Goal: Transaction & Acquisition: Purchase product/service

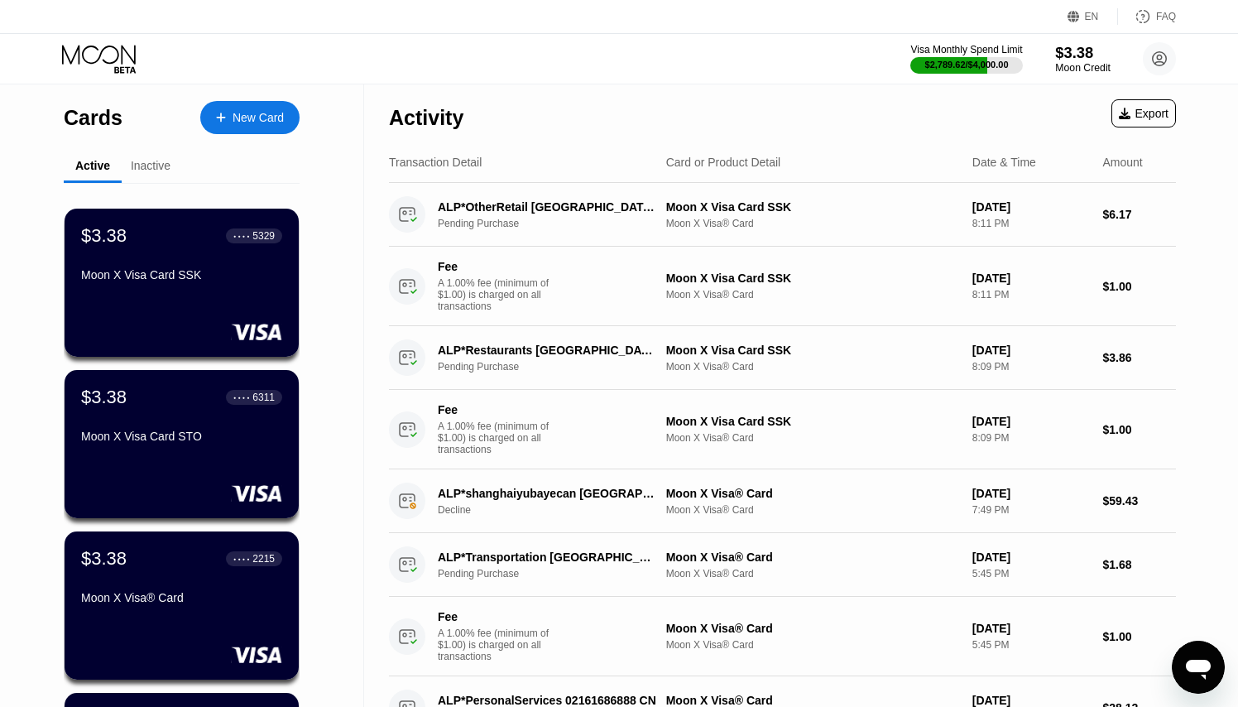
click at [1081, 67] on div "Moon Credit" at bounding box center [1082, 68] width 55 height 12
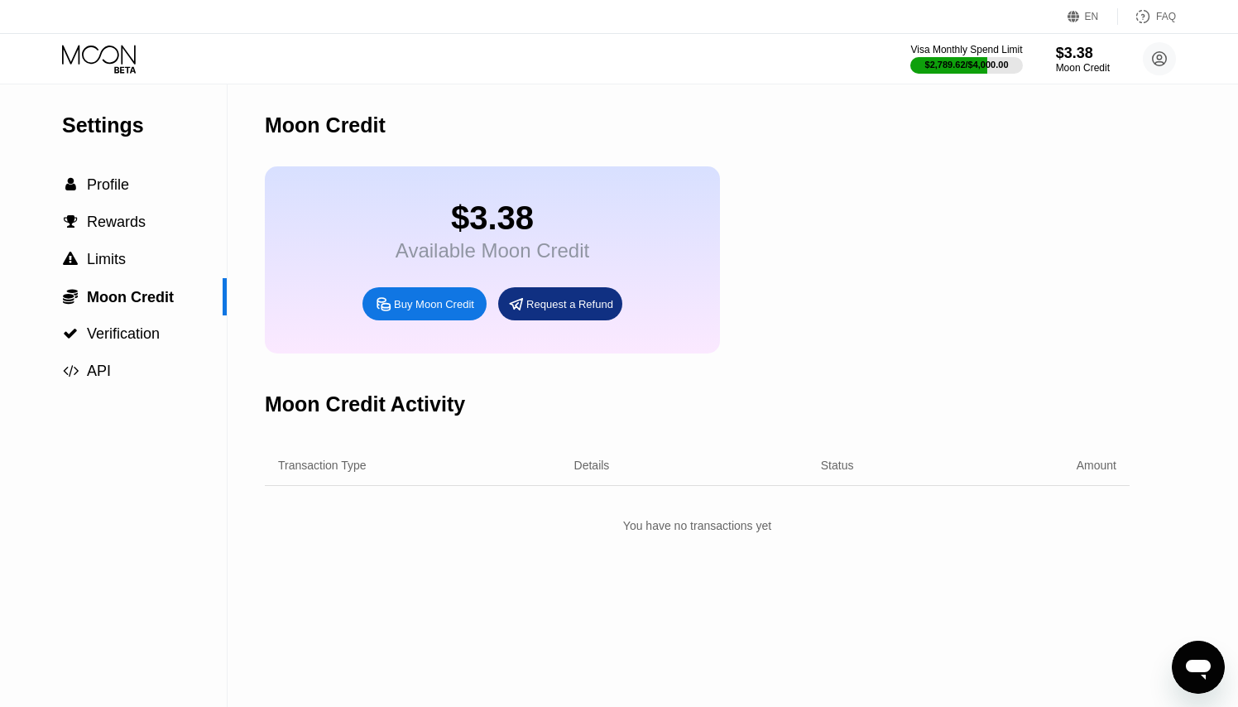
click at [443, 308] on div "Buy Moon Credit" at bounding box center [434, 304] width 80 height 14
type input "0"
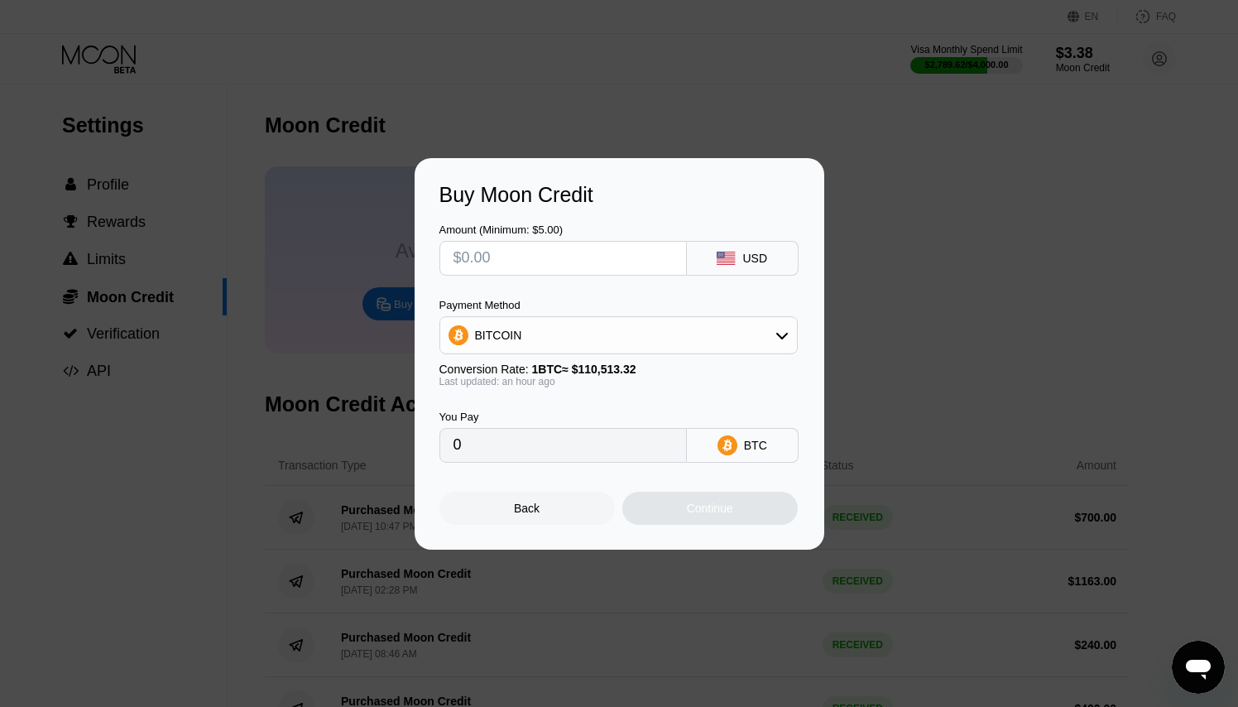
click at [626, 255] on input "text" at bounding box center [562, 258] width 219 height 33
type input "$9"
type input "0.00008177"
type input "$95"
type input "0.00086311"
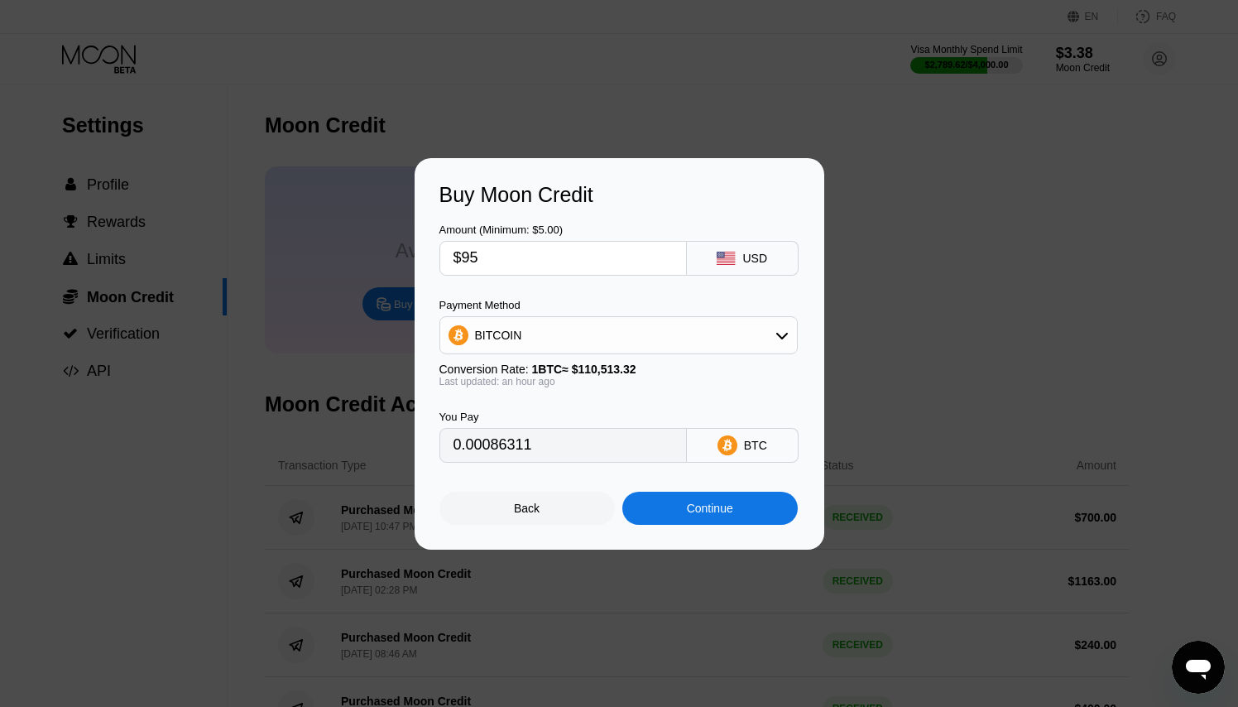
type input "$950"
type input "0.00863109"
type input "$950"
click at [778, 327] on div "BITCOIN" at bounding box center [618, 335] width 357 height 33
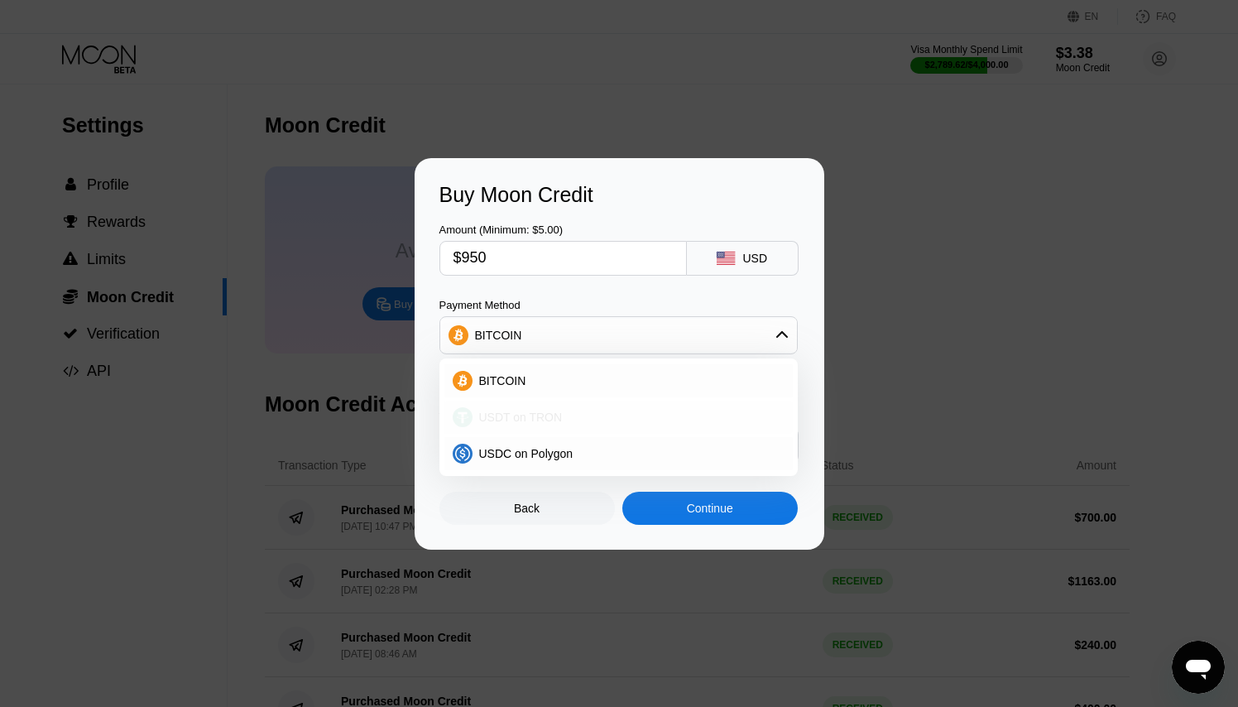
click at [608, 410] on div "USDT on TRON" at bounding box center [628, 416] width 312 height 13
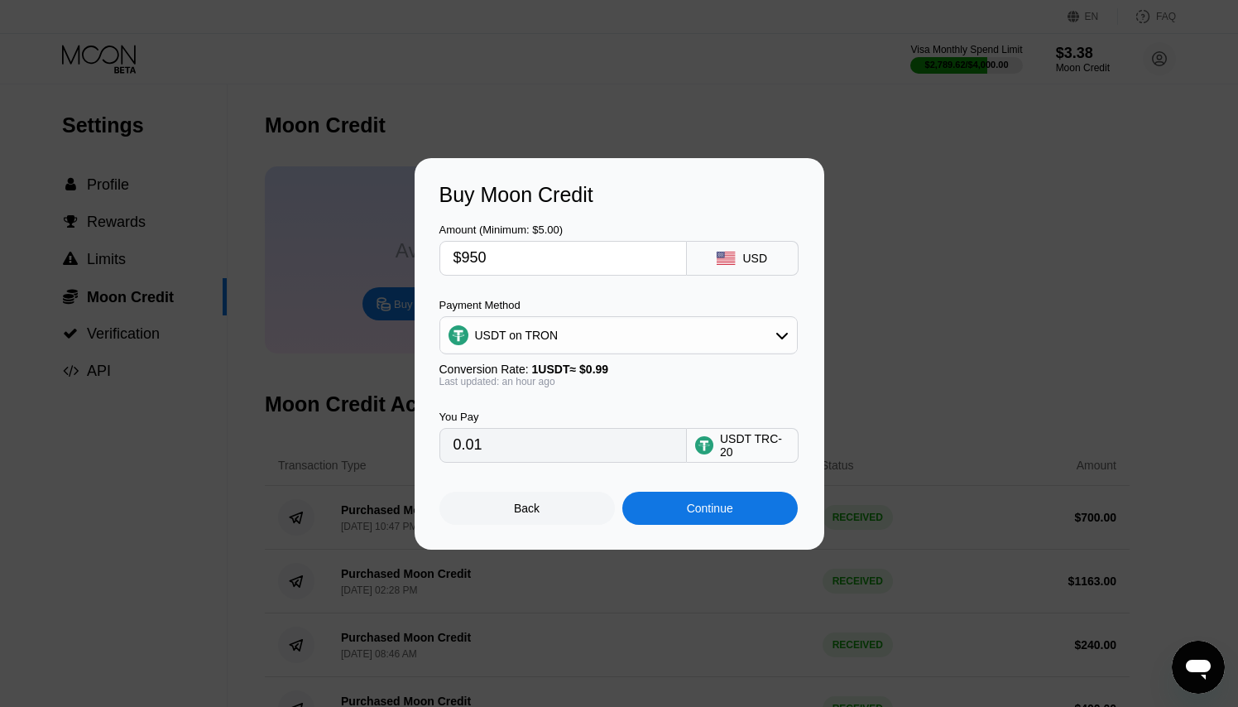
type input "959.60"
drag, startPoint x: 505, startPoint y: 257, endPoint x: 436, endPoint y: 256, distance: 68.7
click at [436, 256] on div "Buy Moon Credit Amount (Minimum: $5.00) $950 USD Payment Method USDT on TRON Co…" at bounding box center [620, 353] width 410 height 391
type input "$1"
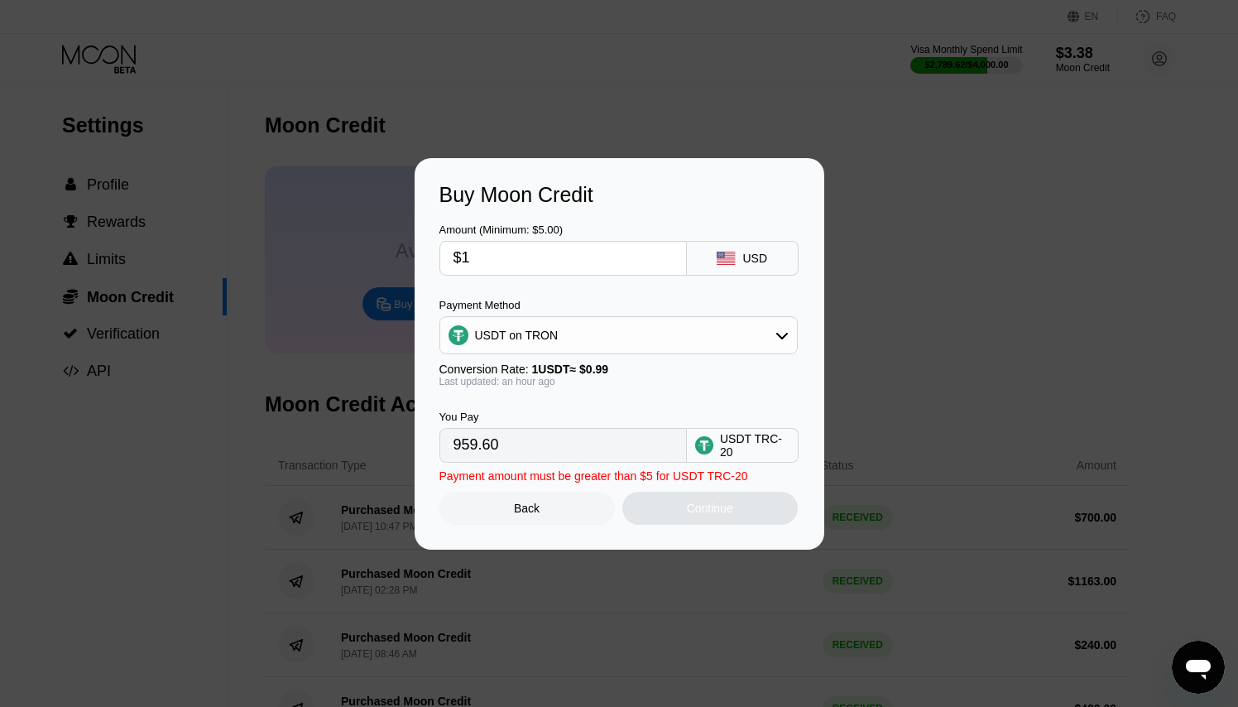
type input "1.01"
type input "$10"
type input "10.10"
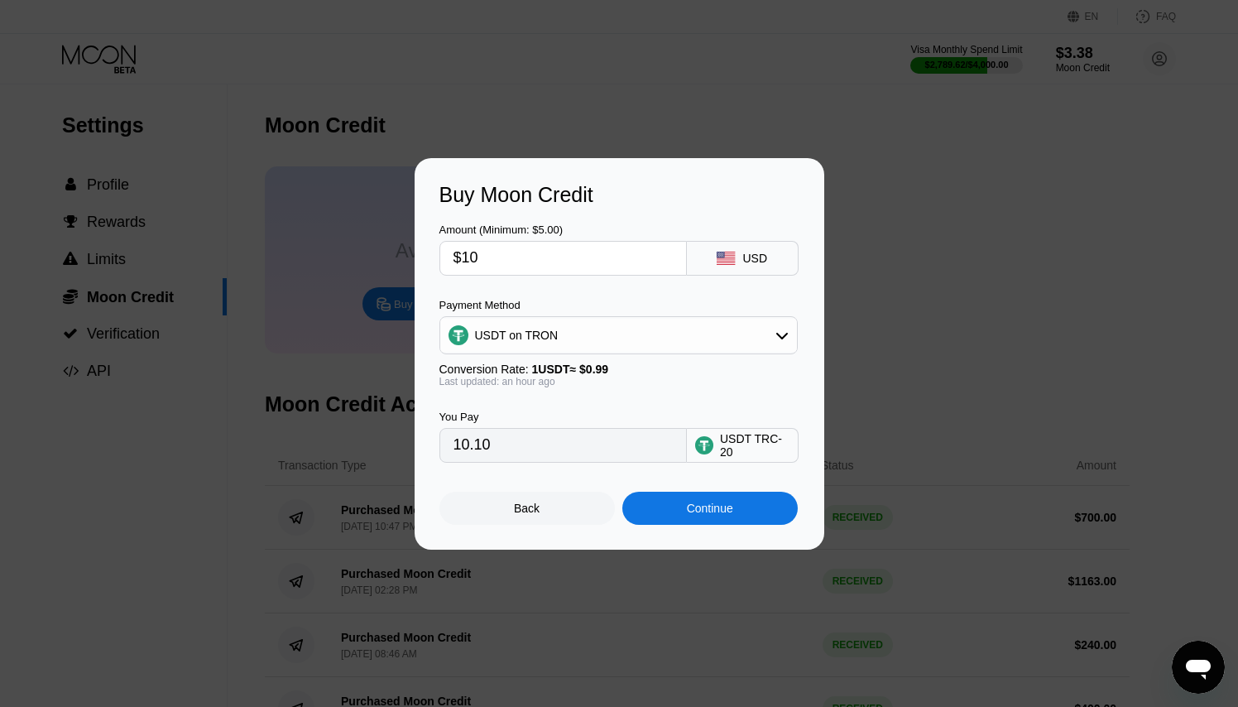
type input "$100"
type input "101.01"
type input "$1000"
type input "1010.10"
type input "$1000"
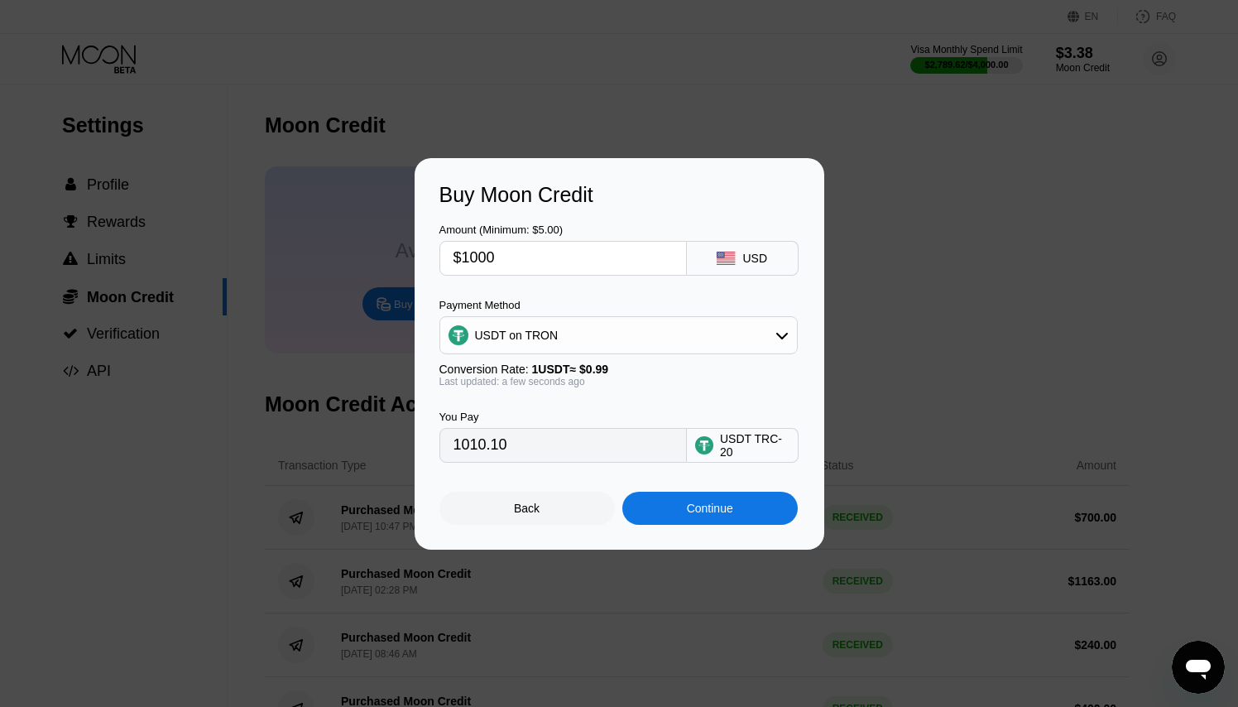
click at [693, 512] on div "Continue" at bounding box center [710, 507] width 46 height 13
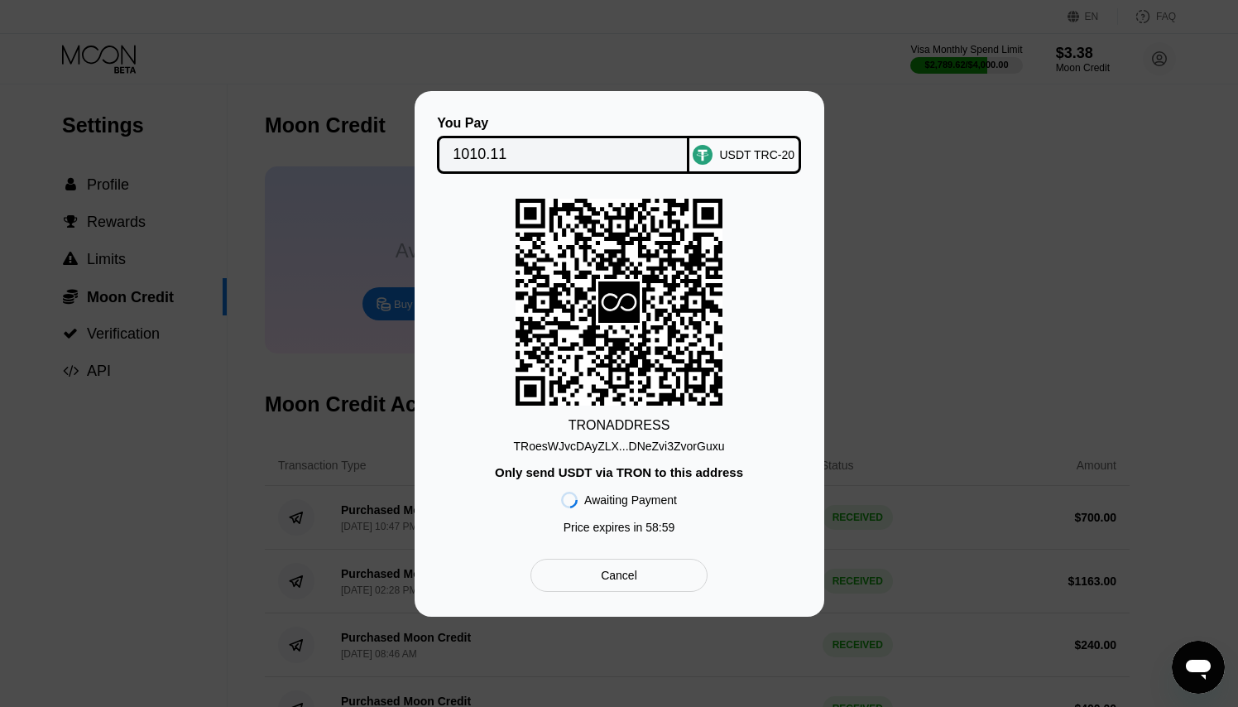
click at [697, 447] on div "TRoesWJvcDAyZLX...DNeZvi3ZvorGuxu" at bounding box center [619, 445] width 211 height 13
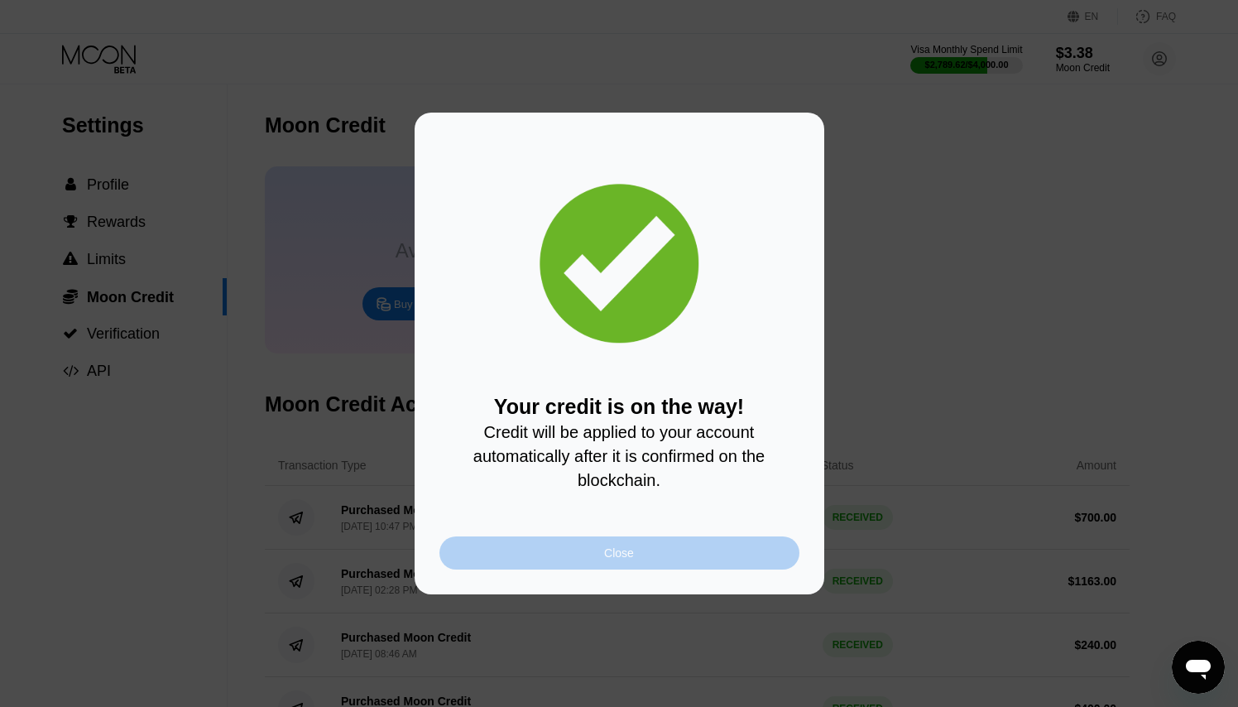
click at [665, 554] on div "Close" at bounding box center [619, 552] width 360 height 33
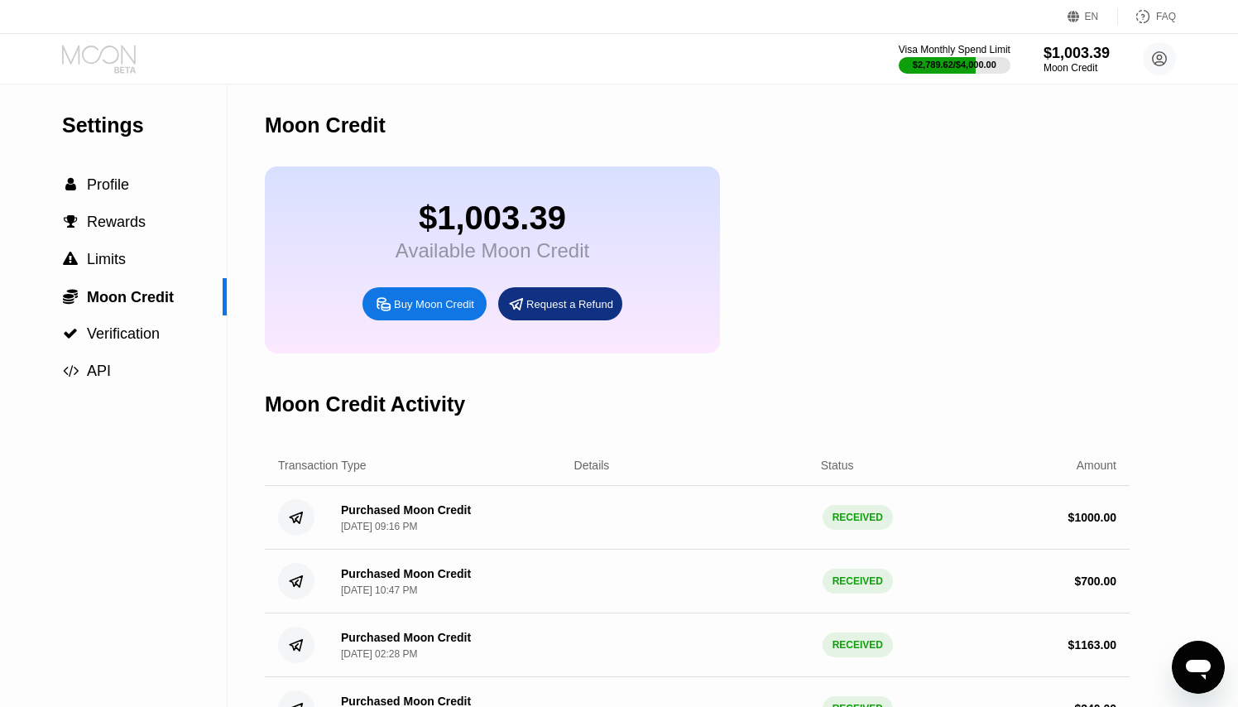
click at [89, 50] on icon at bounding box center [100, 59] width 77 height 29
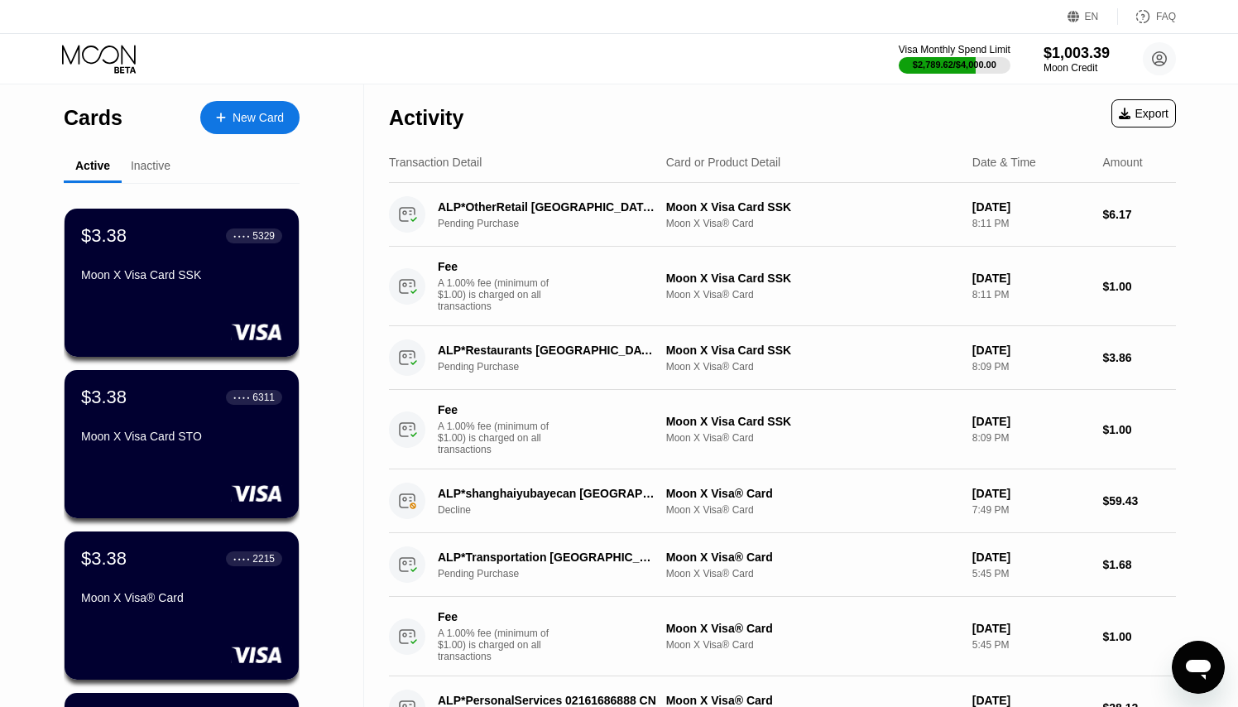
click at [1137, 113] on div "Export" at bounding box center [1144, 113] width 50 height 13
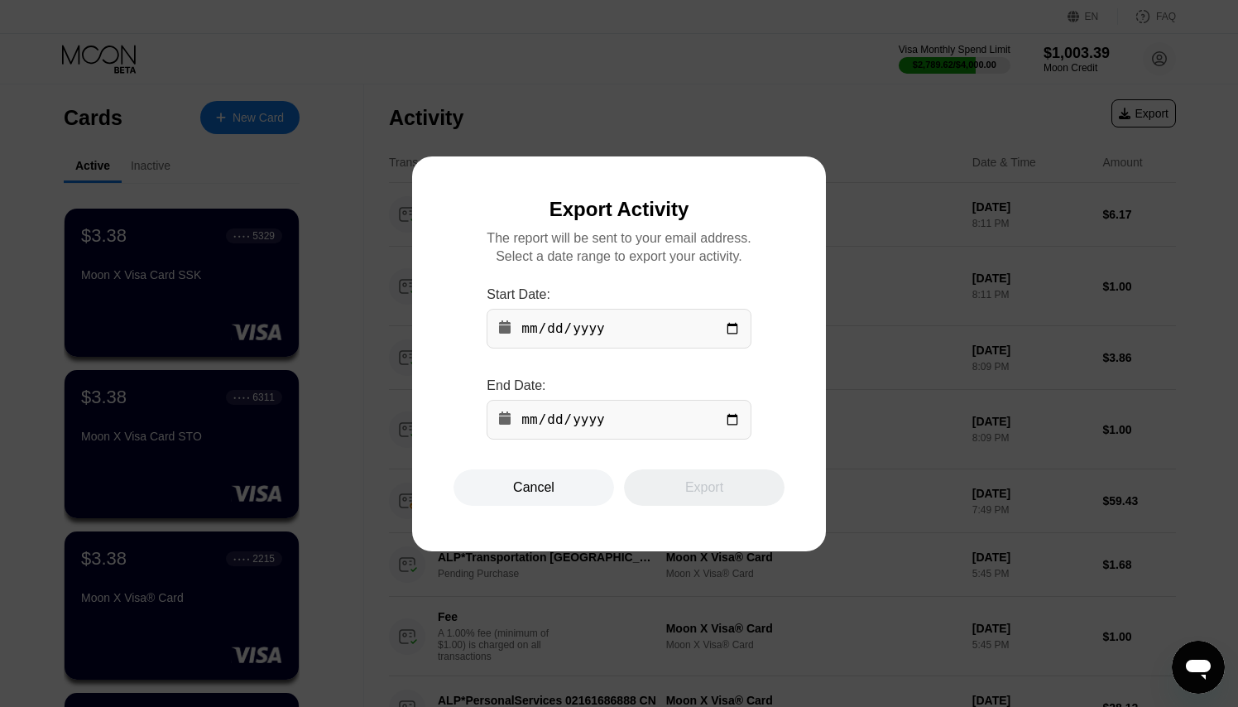
click at [544, 331] on input "date" at bounding box center [619, 329] width 264 height 40
type input "[DATE]"
click at [682, 369] on div "Start Date: [DATE] End Date:" at bounding box center [619, 369] width 264 height 165
click at [574, 410] on input "date" at bounding box center [619, 420] width 264 height 40
click at [552, 421] on input "date" at bounding box center [619, 420] width 264 height 40
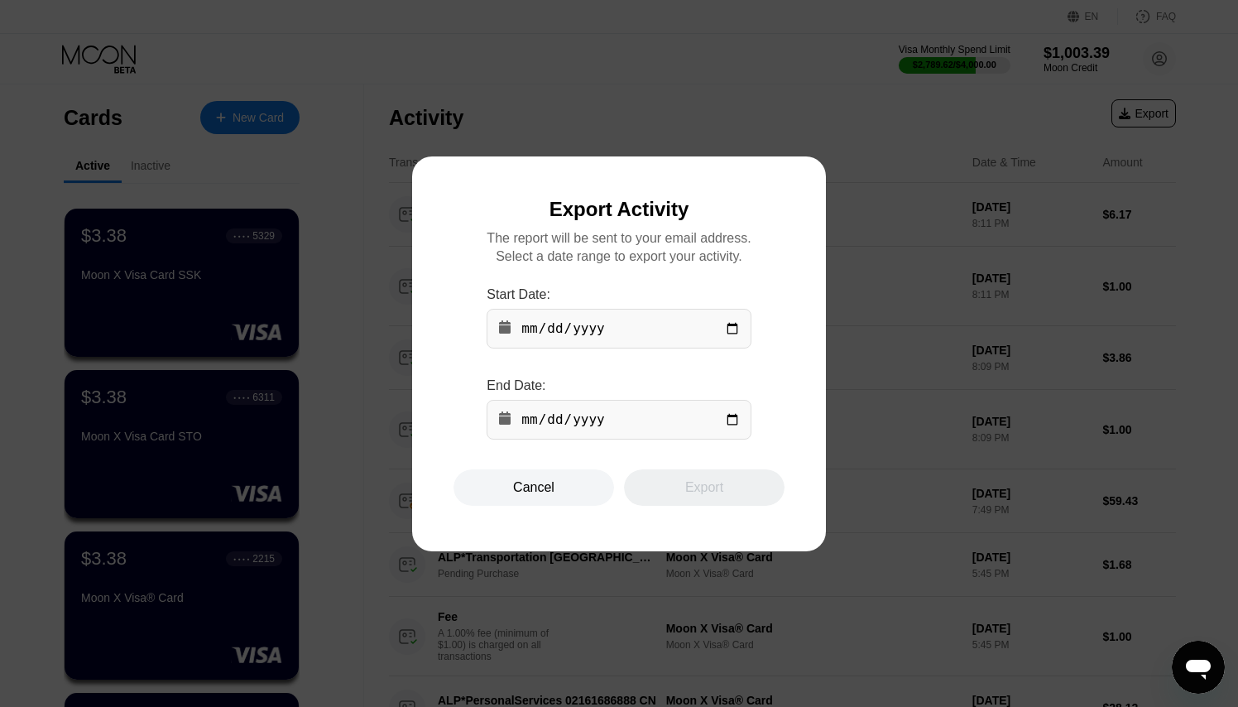
type input "[DATE]"
click at [789, 419] on div at bounding box center [619, 353] width 1238 height 707
click at [718, 481] on div "Export" at bounding box center [704, 487] width 38 height 17
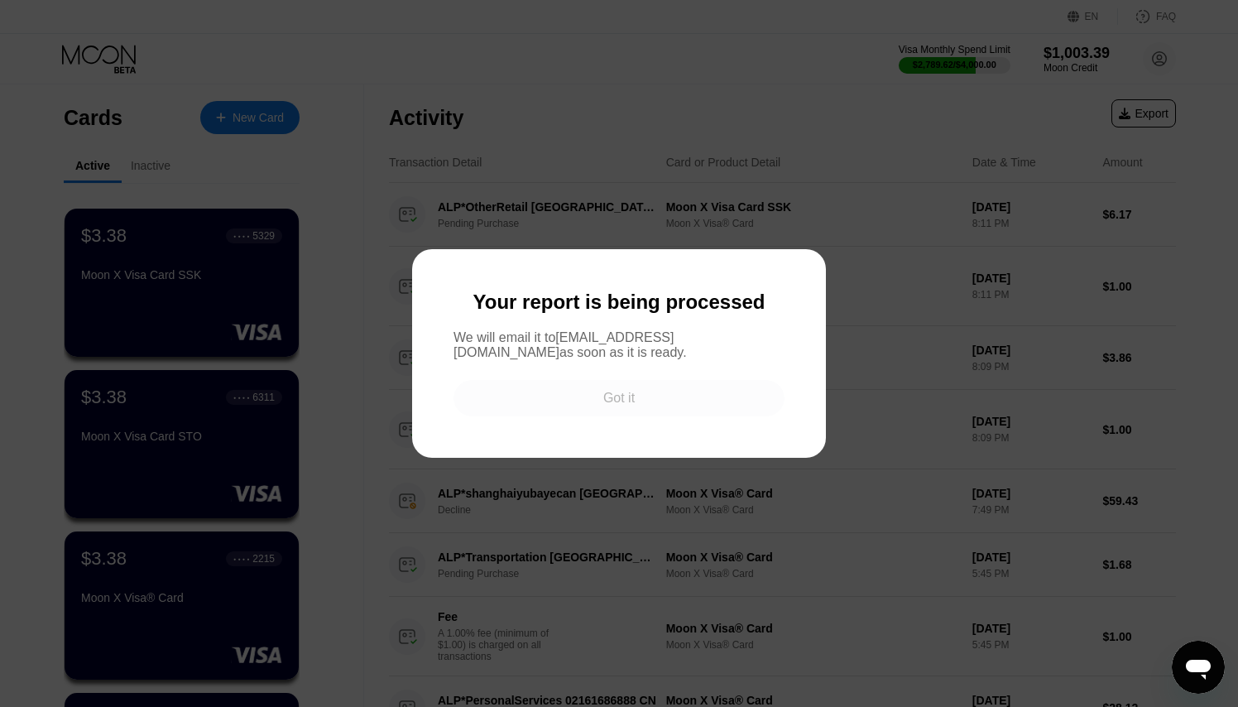
click at [668, 394] on div "Got it" at bounding box center [618, 398] width 331 height 36
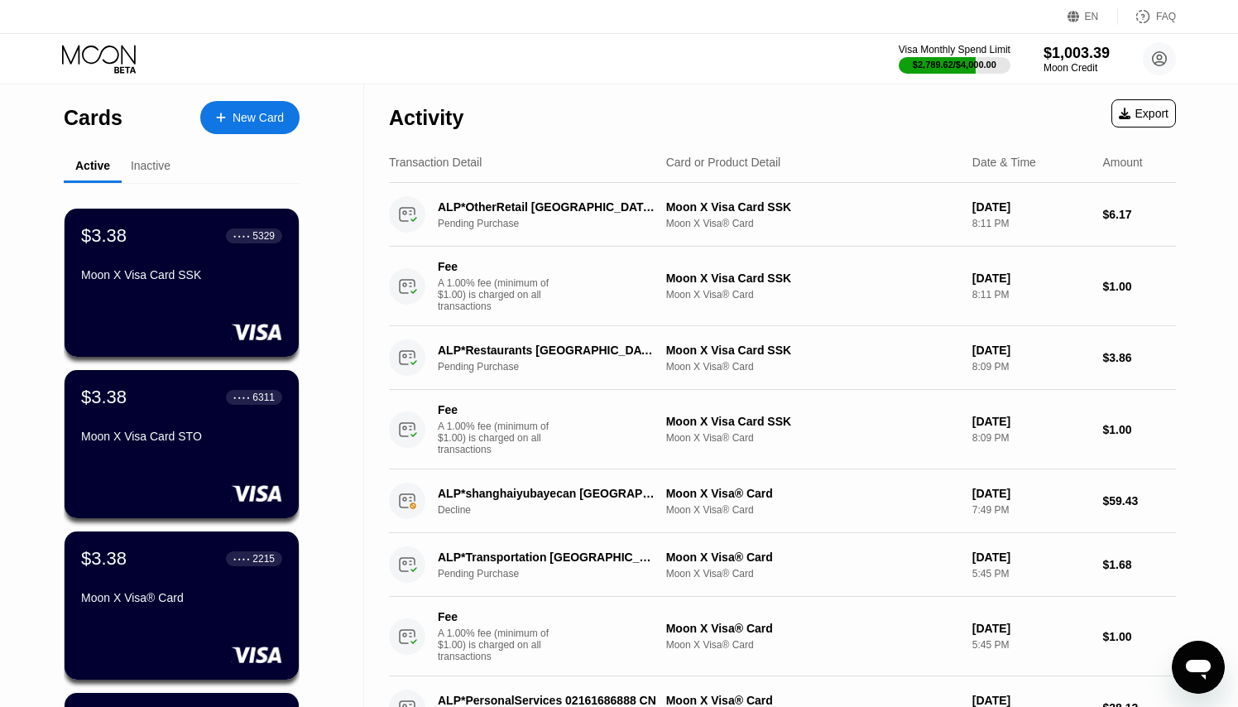
click at [1122, 122] on div "Export" at bounding box center [1143, 113] width 65 height 28
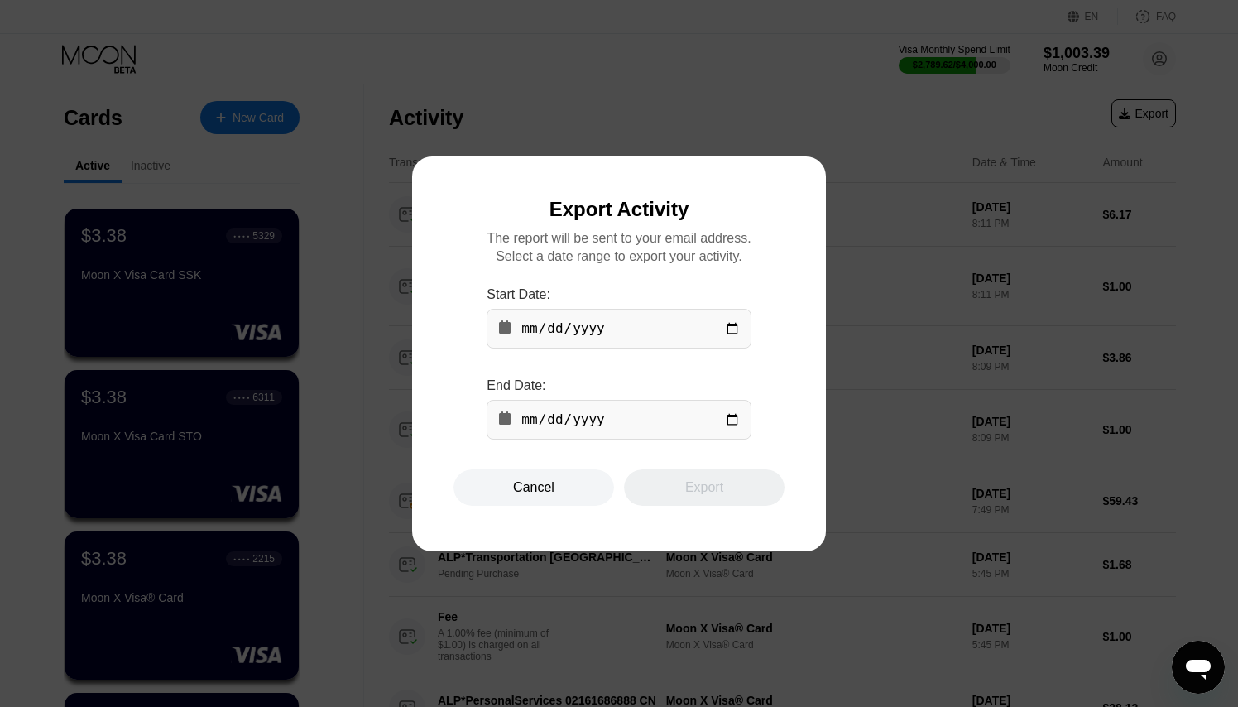
click at [544, 328] on input "date" at bounding box center [619, 329] width 264 height 40
type input "[DATE]"
click at [654, 372] on div "Start Date: [DATE] End Date:" at bounding box center [619, 369] width 264 height 165
click at [548, 422] on input "date" at bounding box center [619, 420] width 264 height 40
type input "[DATE]"
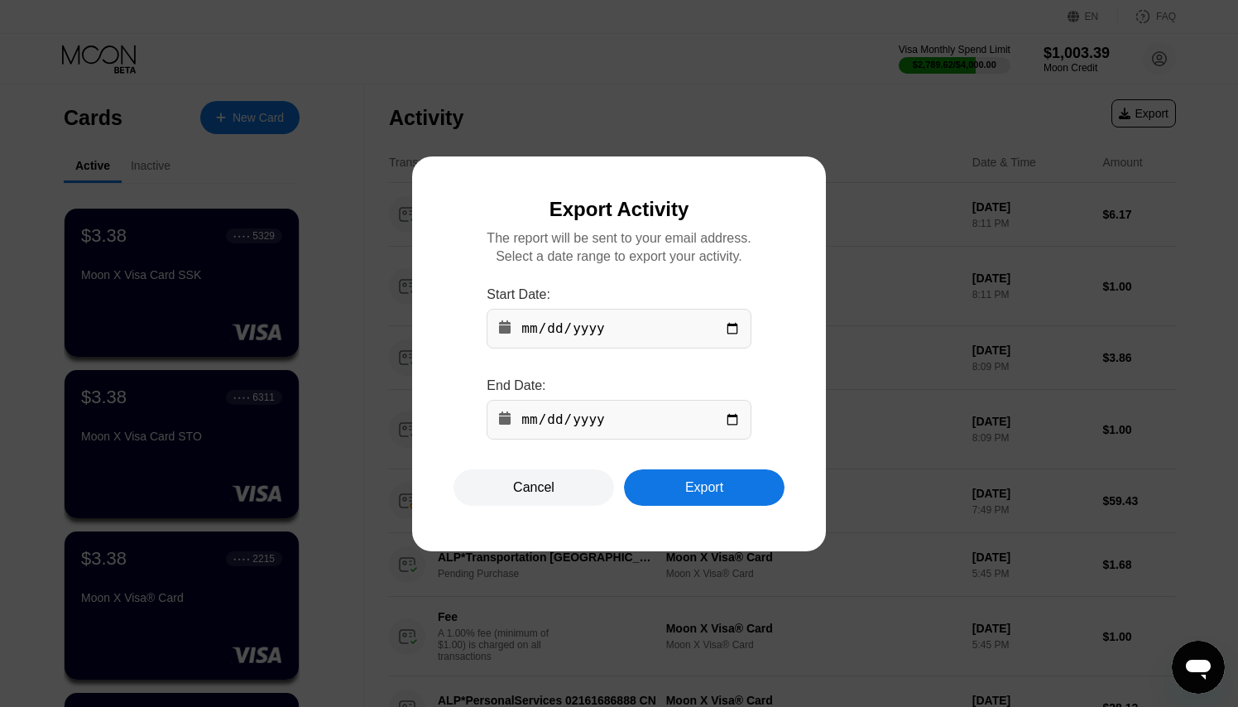
click at [669, 499] on div "Export" at bounding box center [704, 487] width 161 height 36
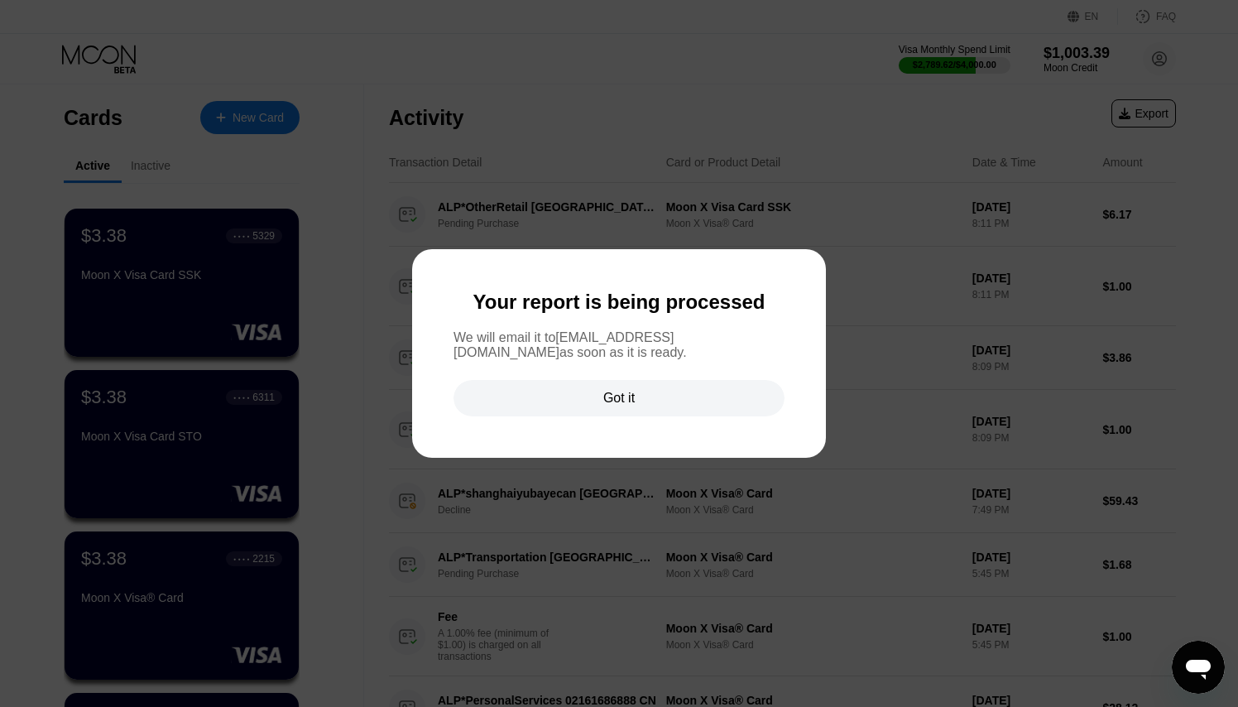
click at [630, 395] on div "Got it" at bounding box center [618, 398] width 31 height 17
